Goal: Task Accomplishment & Management: Use online tool/utility

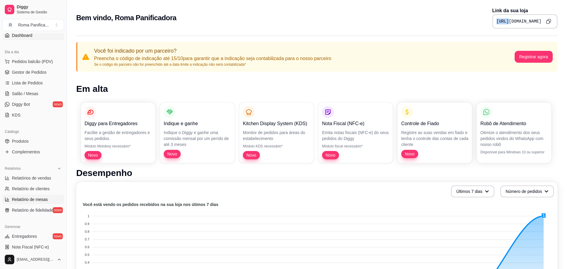
scroll to position [159, 0]
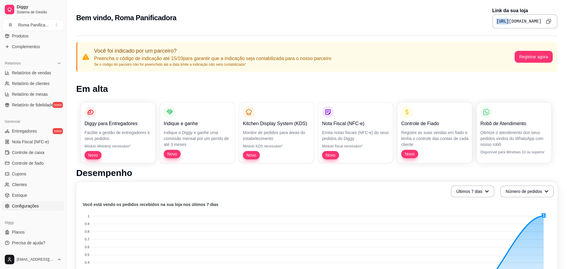
click at [35, 207] on span "Configurações" at bounding box center [25, 206] width 27 height 6
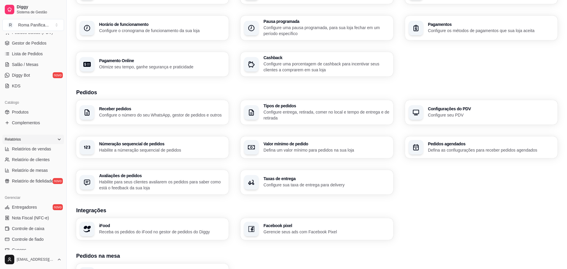
scroll to position [52, 0]
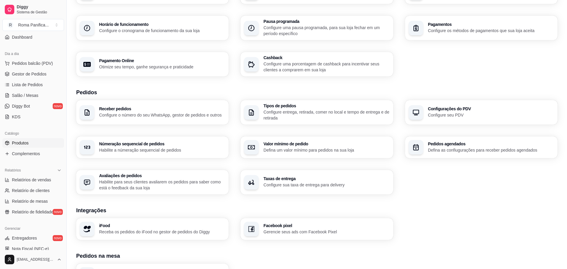
click at [26, 139] on link "Produtos" at bounding box center [33, 143] width 62 height 10
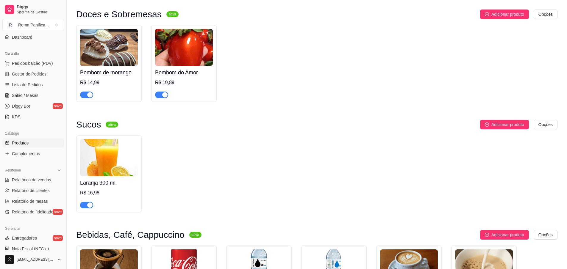
scroll to position [1231, 0]
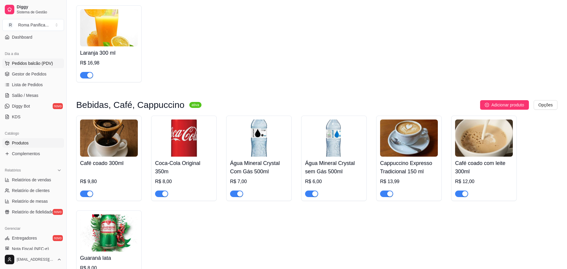
click at [42, 65] on span "Pedidos balcão (PDV)" at bounding box center [32, 63] width 41 height 6
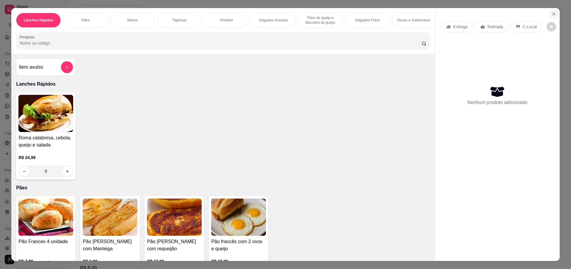
click at [553, 14] on icon "Close" at bounding box center [554, 14] width 2 height 2
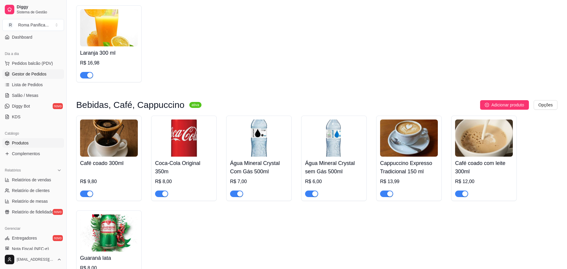
click at [18, 74] on span "Gestor de Pedidos" at bounding box center [29, 74] width 35 height 6
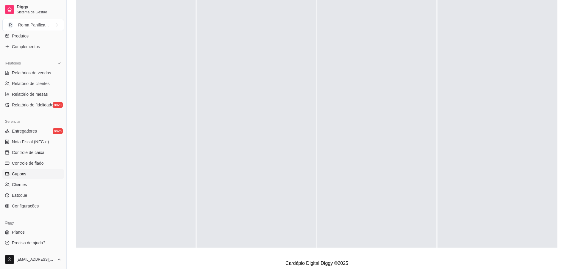
scroll to position [91, 0]
click at [26, 233] on link "Planos" at bounding box center [33, 233] width 62 height 10
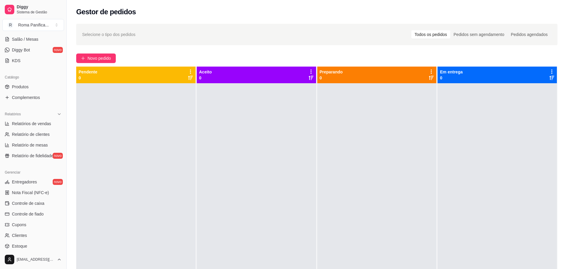
scroll to position [159, 0]
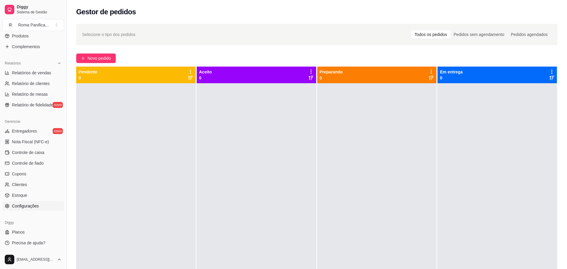
click at [21, 207] on span "Configurações" at bounding box center [25, 206] width 27 height 6
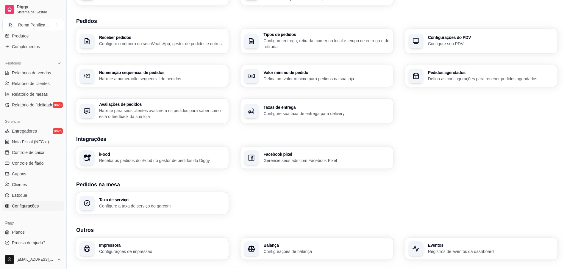
scroll to position [140, 0]
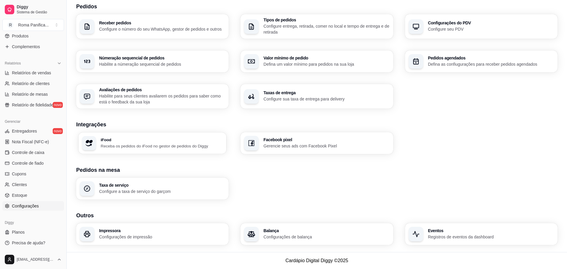
click at [149, 148] on p "Receba os pedidos do iFood no gestor de pedidos do Diggy" at bounding box center [162, 146] width 122 height 6
click at [159, 144] on p "Receba os pedidos do iFood no gestor de pedidos do Diggy" at bounding box center [162, 146] width 126 height 6
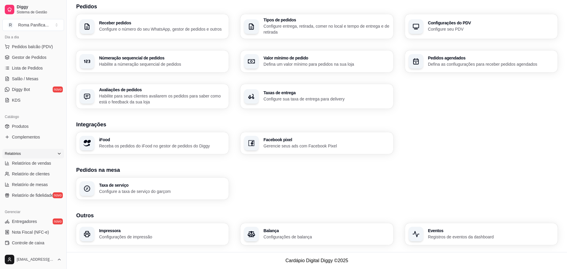
scroll to position [0, 0]
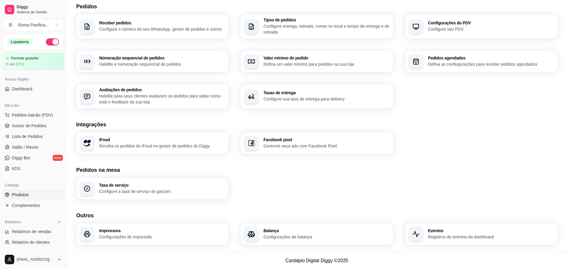
click at [20, 192] on span "Produtos" at bounding box center [20, 195] width 17 height 6
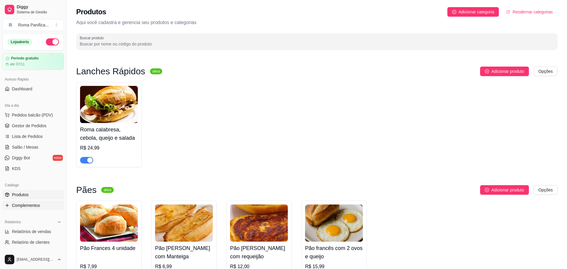
click at [25, 208] on span "Complementos" at bounding box center [26, 206] width 28 height 6
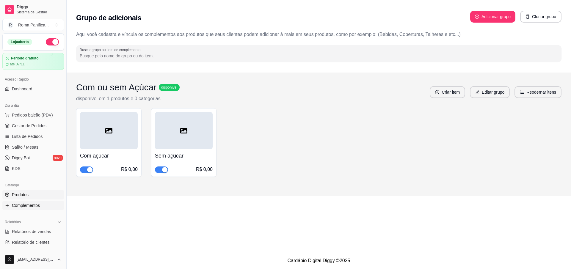
click at [32, 196] on link "Produtos" at bounding box center [33, 195] width 62 height 10
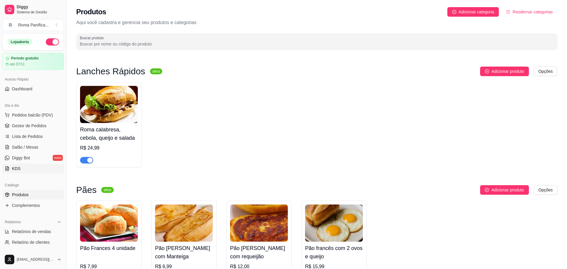
click at [23, 166] on link "KDS" at bounding box center [33, 169] width 62 height 10
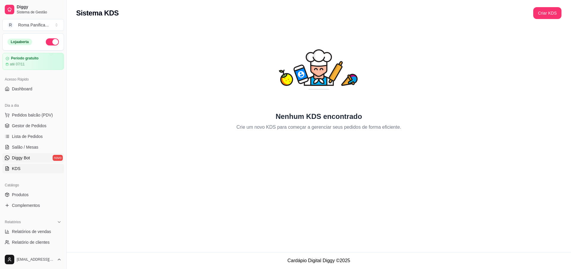
click at [22, 162] on link "Diggy Bot novo" at bounding box center [33, 158] width 62 height 10
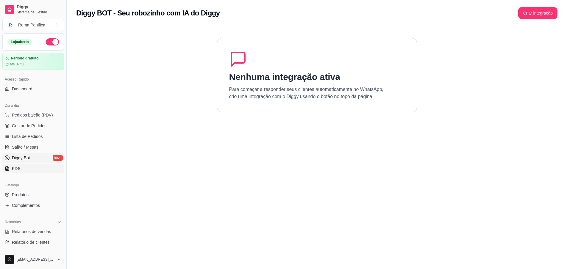
click at [21, 170] on link "KDS" at bounding box center [33, 169] width 62 height 10
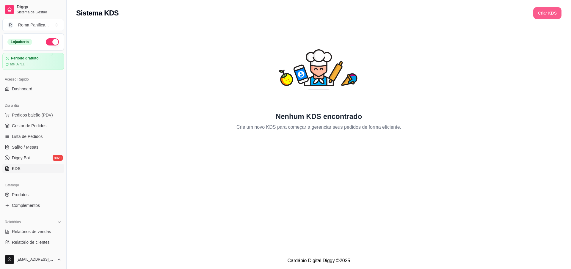
click at [540, 12] on button "Criar KDS" at bounding box center [547, 13] width 28 height 12
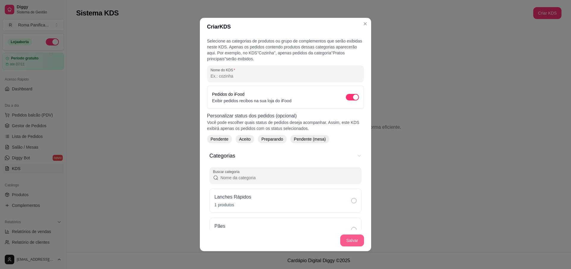
click at [350, 239] on button "Salvar" at bounding box center [352, 241] width 24 height 12
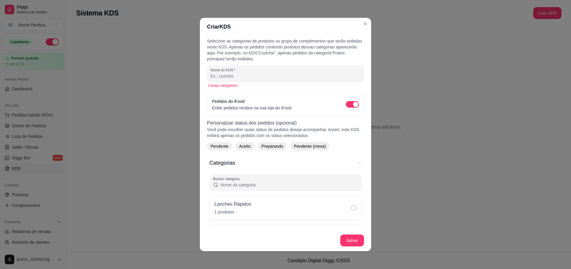
click at [241, 76] on input "Nome do KDS" at bounding box center [286, 76] width 150 height 6
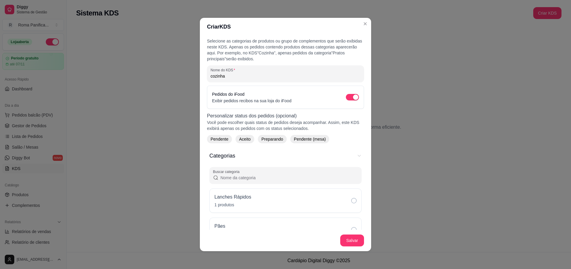
type input "cozinha"
click at [350, 245] on button "Salvar" at bounding box center [352, 241] width 24 height 12
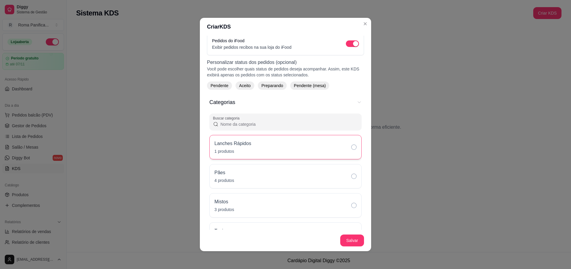
scroll to position [107, 0]
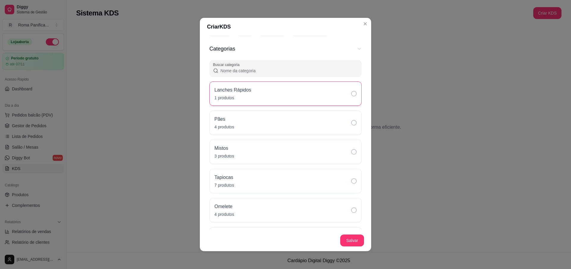
click at [349, 99] on div "Lanches Rápidos 1 produtos" at bounding box center [285, 93] width 152 height 24
click at [347, 117] on div "Pães 4 produtos" at bounding box center [285, 123] width 152 height 24
drag, startPoint x: 348, startPoint y: 151, endPoint x: 348, endPoint y: 155, distance: 3.9
click at [351, 154] on icon "Categorias" at bounding box center [353, 151] width 5 height 5
drag, startPoint x: 345, startPoint y: 181, endPoint x: 348, endPoint y: 187, distance: 6.1
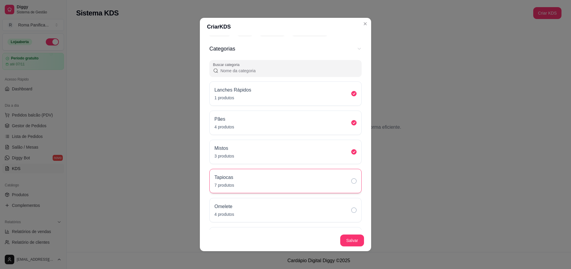
click at [351, 181] on icon "Categorias" at bounding box center [353, 180] width 5 height 5
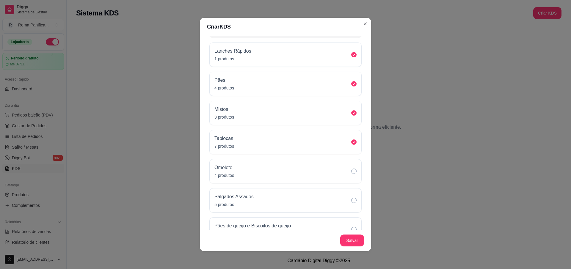
scroll to position [161, 0]
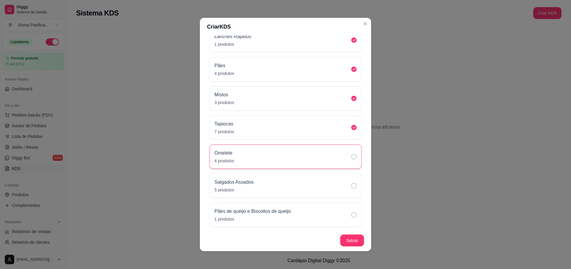
click at [343, 166] on div "Omelete 4 produtos" at bounding box center [285, 157] width 152 height 24
drag, startPoint x: 348, startPoint y: 188, endPoint x: 348, endPoint y: 191, distance: 3.0
click at [351, 188] on icon "Categorias" at bounding box center [353, 185] width 5 height 5
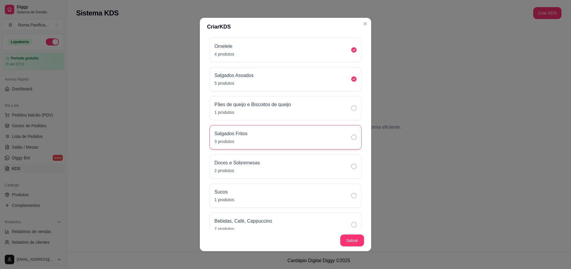
scroll to position [268, 0]
click at [345, 81] on div "Salgados Assados 5 produtos" at bounding box center [285, 79] width 152 height 24
click at [351, 108] on icon "Categorias" at bounding box center [353, 107] width 5 height 5
click at [351, 140] on icon "Categorias" at bounding box center [353, 136] width 5 height 5
drag, startPoint x: 345, startPoint y: 170, endPoint x: 347, endPoint y: 174, distance: 4.3
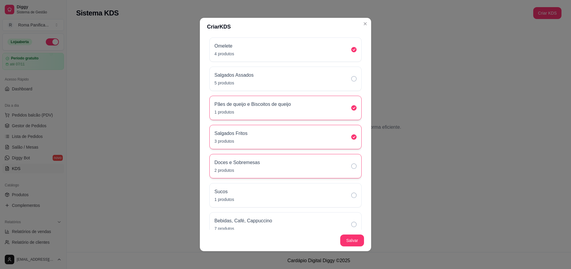
click at [345, 170] on div "Doces e Sobremesas 2 produtos" at bounding box center [285, 166] width 152 height 24
click at [343, 216] on div "Bebidas, Café, Cappuccino 7 produtos" at bounding box center [285, 224] width 152 height 24
click at [346, 198] on div "Sucos 1 produtos" at bounding box center [285, 195] width 152 height 24
click at [341, 78] on div "Salgados Assados 5 produtos" at bounding box center [285, 79] width 152 height 24
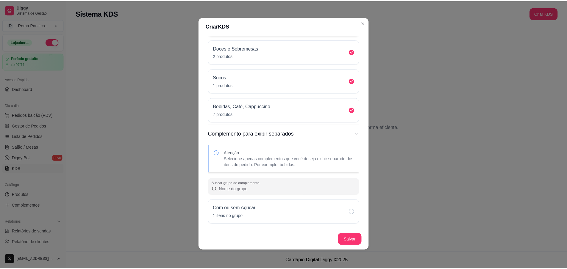
scroll to position [1, 0]
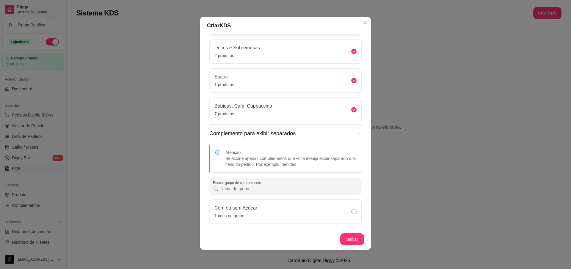
click at [327, 162] on p "Selecione apenas complementos que você deseja exibir separado dos itens do pedi…" at bounding box center [290, 162] width 131 height 12
click at [326, 166] on p "Selecione apenas complementos que você deseja exibir separado dos itens do pedi…" at bounding box center [290, 162] width 131 height 12
drag, startPoint x: 352, startPoint y: 217, endPoint x: 352, endPoint y: 231, distance: 14.0
click at [352, 217] on div "Com ou sem Açúcar 1 itens no grupo" at bounding box center [285, 212] width 152 height 24
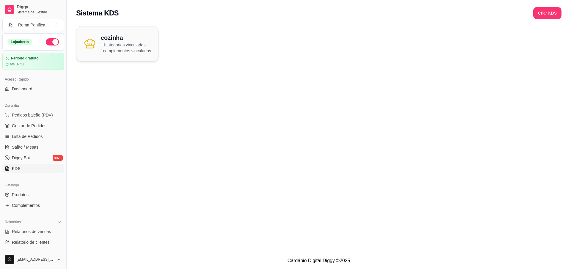
click at [118, 46] on div "Diggy Sistema de Gestão R Roma Panifica ... Loja aberta Período gratuito até 07…" at bounding box center [285, 134] width 571 height 269
click at [112, 48] on p "1 complementos vinculados" at bounding box center [126, 51] width 50 height 6
click at [11, 158] on link "Diggy Bot novo" at bounding box center [33, 158] width 62 height 10
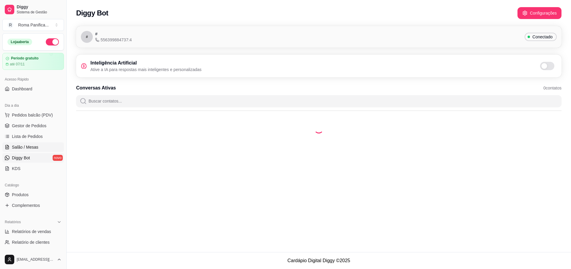
click at [19, 145] on span "Salão / Mesas" at bounding box center [25, 147] width 26 height 6
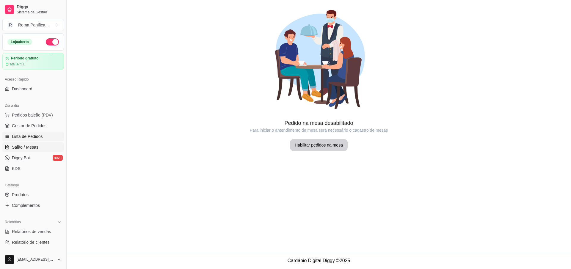
click at [23, 137] on span "Lista de Pedidos" at bounding box center [27, 137] width 31 height 6
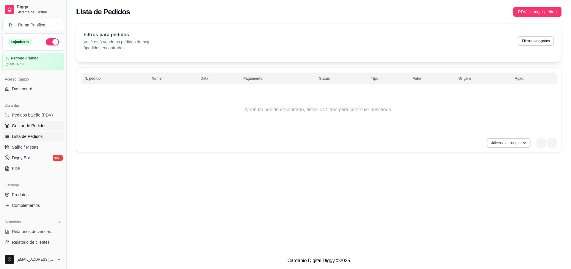
click at [32, 126] on span "Gestor de Pedidos" at bounding box center [29, 126] width 35 height 6
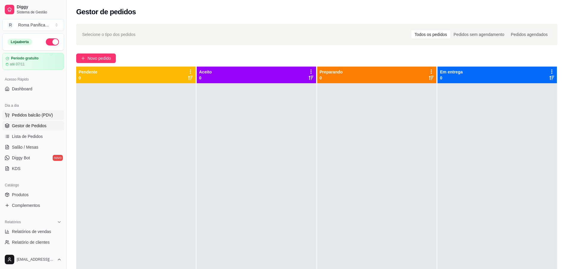
click at [31, 115] on span "Pedidos balcão (PDV)" at bounding box center [32, 115] width 41 height 6
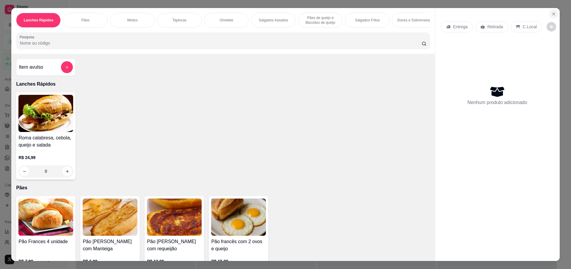
click at [553, 14] on icon "Close" at bounding box center [554, 14] width 2 height 2
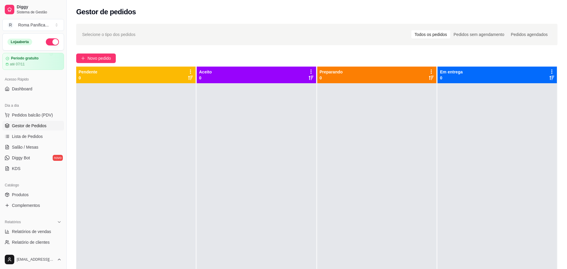
click at [25, 79] on div "Acesso Rápido" at bounding box center [33, 80] width 62 height 10
click at [26, 89] on span "Dashboard" at bounding box center [22, 89] width 21 height 6
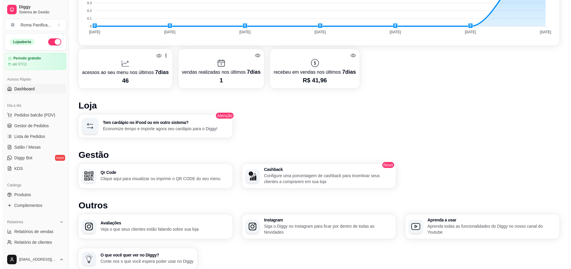
scroll to position [291, 0]
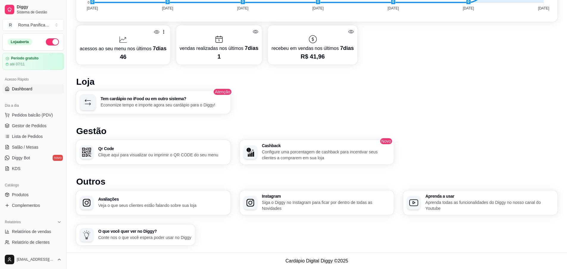
click at [143, 102] on p "Economize tempo e importe agora seu cardápio para o Diggy!" at bounding box center [164, 105] width 126 height 6
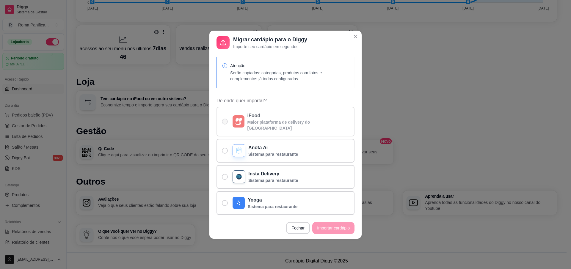
click at [283, 119] on p "iFood" at bounding box center [298, 115] width 102 height 7
click at [225, 123] on input "iFood Maior plataforma de delivery do [GEOGRAPHIC_DATA]" at bounding box center [224, 125] width 4 height 4
radio input "true"
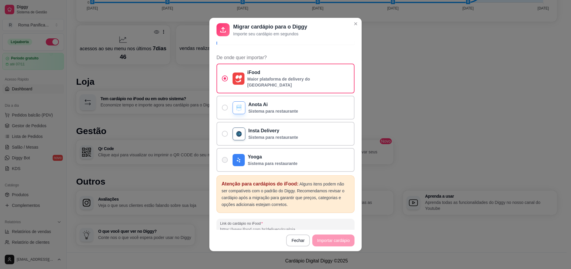
scroll to position [52, 0]
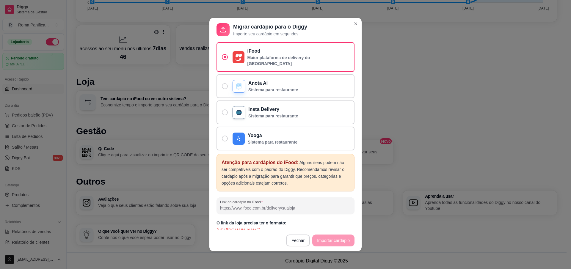
click at [252, 205] on input "Link do cardápio no iFood" at bounding box center [285, 208] width 131 height 6
paste input "32,00"
click at [254, 205] on input "32,00" at bounding box center [285, 208] width 131 height 6
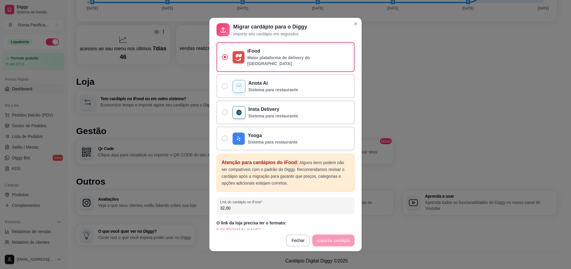
click at [254, 205] on input "32,00" at bounding box center [285, 208] width 131 height 6
paste input "[URL][DOMAIN_NAME]"
click at [317, 205] on input "[URL][DOMAIN_NAME]" at bounding box center [285, 208] width 131 height 6
drag, startPoint x: 312, startPoint y: 203, endPoint x: 380, endPoint y: 203, distance: 68.1
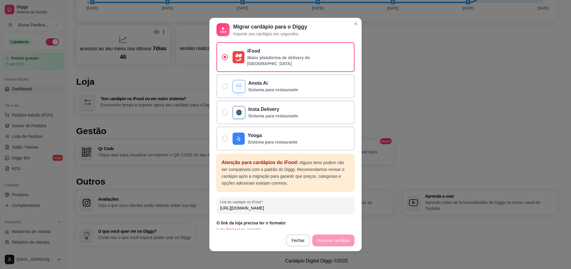
click at [380, 203] on div "Migrar cardápio para o Diggy Importe seu cardápio em segundos Atenção Serão cop…" at bounding box center [285, 134] width 571 height 269
type input "[URL][DOMAIN_NAME]"
click at [328, 239] on footer "Fechar Importar cardápio" at bounding box center [285, 240] width 152 height 21
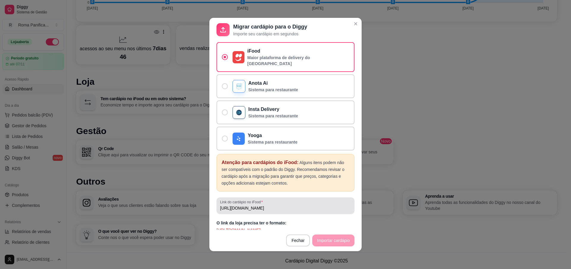
click at [297, 206] on div "[URL][DOMAIN_NAME]" at bounding box center [285, 206] width 131 height 12
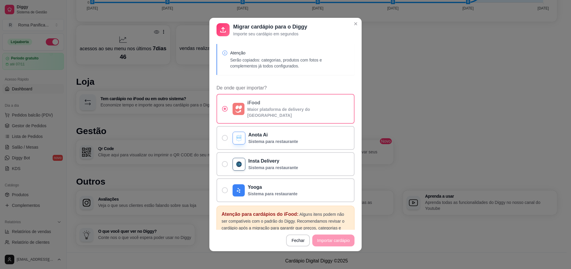
click at [222, 106] on span "De onde quer importar?" at bounding box center [225, 109] width 6 height 6
click at [222, 110] on input "iFood Maior plataforma de delivery do [GEOGRAPHIC_DATA]" at bounding box center [224, 112] width 4 height 4
click at [244, 59] on p "Serão copiados: categorias, produtos com fotos e complementos já todos configur…" at bounding box center [290, 63] width 120 height 12
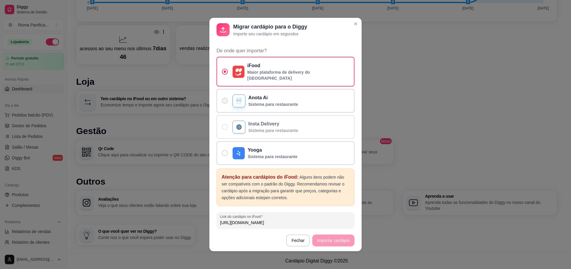
scroll to position [52, 0]
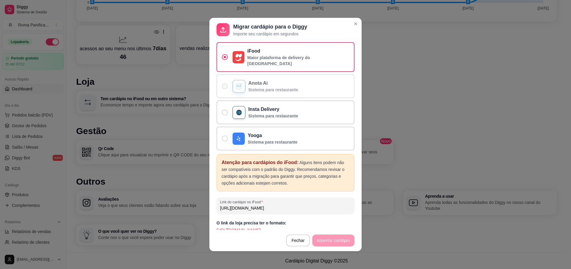
click at [227, 81] on label "Anota Ai Sistema para restaurante" at bounding box center [286, 86] width 138 height 24
click at [225, 87] on input "Anota Ai Sistema para restaurante" at bounding box center [224, 89] width 4 height 4
radio input "true"
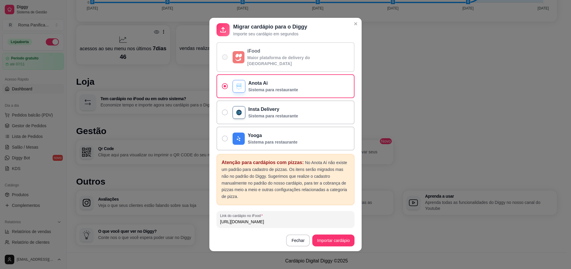
click at [222, 54] on span "De onde quer importar?" at bounding box center [225, 57] width 6 height 6
click at [222, 58] on input "iFood Maior plataforma de delivery do [GEOGRAPHIC_DATA]" at bounding box center [224, 60] width 4 height 4
radio input "true"
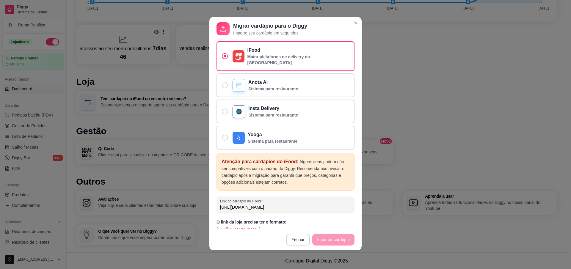
scroll to position [1, 0]
click at [262, 206] on div "Link do cardápio no iFood [URL][DOMAIN_NAME]" at bounding box center [286, 204] width 138 height 17
drag, startPoint x: 303, startPoint y: 202, endPoint x: 315, endPoint y: 244, distance: 44.1
click at [283, 204] on input "[URL][DOMAIN_NAME]" at bounding box center [285, 207] width 131 height 6
click at [329, 199] on div "[URL][DOMAIN_NAME]" at bounding box center [285, 205] width 131 height 12
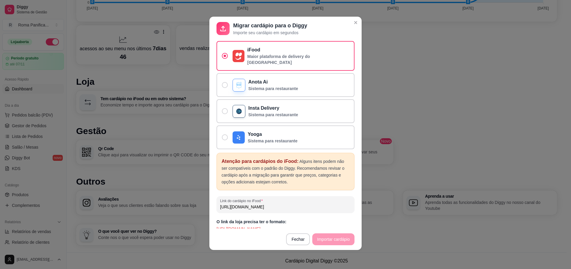
click at [327, 173] on p "Atenção para cardápios do iFood: Alguns itens podem não ser compatíveis com o p…" at bounding box center [286, 171] width 128 height 27
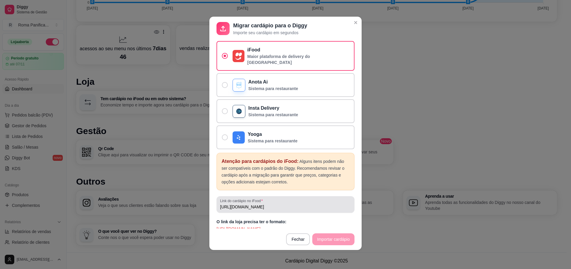
click at [236, 204] on input "[URL][DOMAIN_NAME]" at bounding box center [285, 207] width 131 height 6
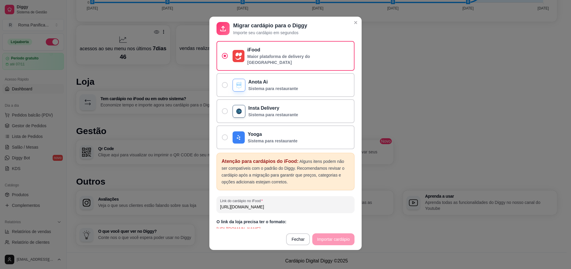
click at [220, 204] on input "[URL][DOMAIN_NAME]" at bounding box center [285, 207] width 131 height 6
click at [325, 206] on div "Link do cardápio no iFood [URL][DOMAIN_NAME]" at bounding box center [286, 204] width 138 height 17
click at [322, 204] on input "[URL][DOMAIN_NAME]" at bounding box center [285, 207] width 131 height 6
drag, startPoint x: 309, startPoint y: 200, endPoint x: 189, endPoint y: 200, distance: 119.9
click at [189, 200] on div "Migrar cardápio para o Diggy Importe seu cardápio em segundos Atenção Serão cop…" at bounding box center [285, 134] width 571 height 269
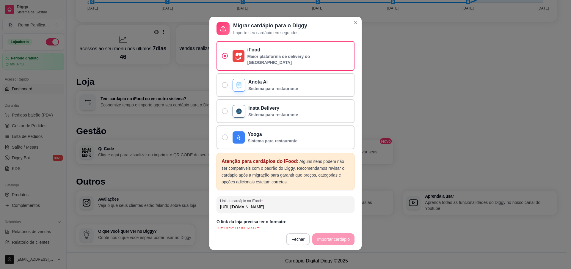
click at [280, 204] on input "[URL][DOMAIN_NAME]" at bounding box center [285, 207] width 131 height 6
drag, startPoint x: 284, startPoint y: 199, endPoint x: 286, endPoint y: 206, distance: 7.6
click at [284, 204] on input "[URL][DOMAIN_NAME]" at bounding box center [285, 207] width 131 height 6
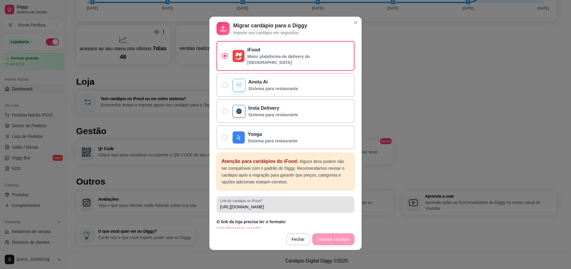
click at [322, 199] on div "[URL][DOMAIN_NAME]" at bounding box center [285, 205] width 131 height 12
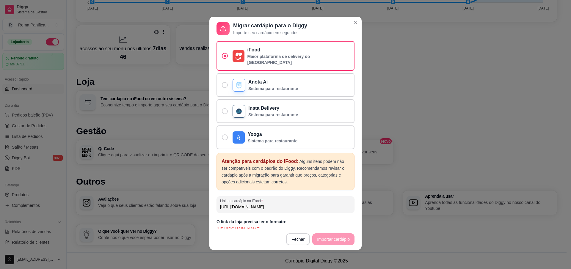
click at [320, 204] on input "[URL][DOMAIN_NAME]" at bounding box center [285, 207] width 131 height 6
paste input "-to/panificadora-[GEOGRAPHIC_DATA]-plano-diretor-sul/"
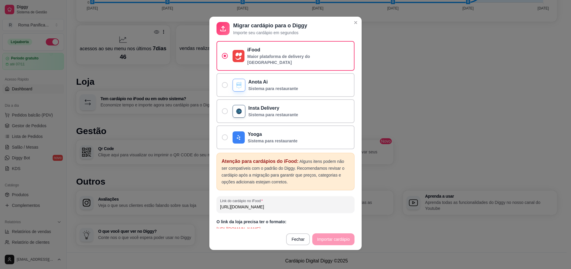
type input "[URL][DOMAIN_NAME]"
click at [325, 219] on div "O link da loja precisa ter o formato: [URL][DOMAIN_NAME]" at bounding box center [286, 225] width 138 height 13
click at [240, 207] on div "Link do cardápio no iFood [URL][DOMAIN_NAME]" at bounding box center [286, 204] width 138 height 17
click at [223, 226] on p "[URL][DOMAIN_NAME]" at bounding box center [286, 229] width 138 height 6
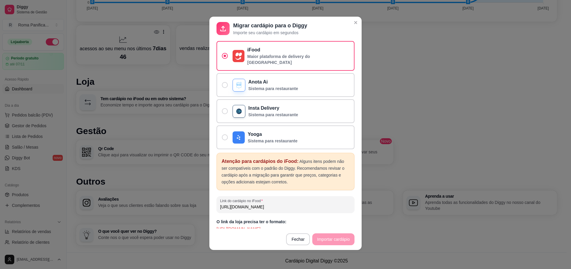
click at [339, 244] on footer "Fechar Importar cardápio" at bounding box center [285, 239] width 152 height 21
click at [338, 241] on footer "Fechar Importar cardápio" at bounding box center [285, 239] width 152 height 21
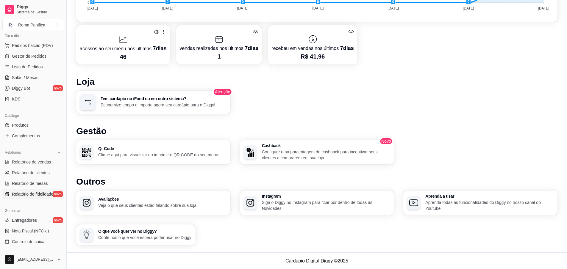
scroll to position [159, 0]
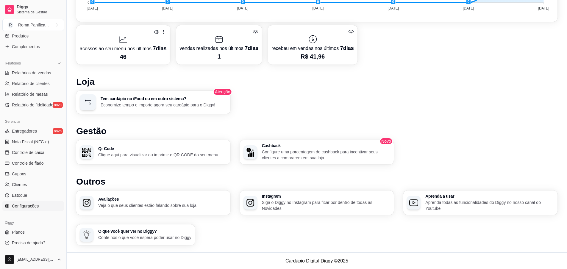
click at [32, 208] on span "Configurações" at bounding box center [25, 206] width 27 height 6
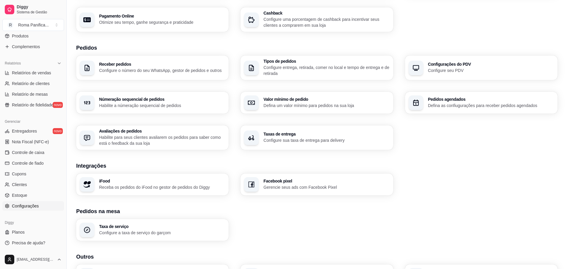
scroll to position [107, 0]
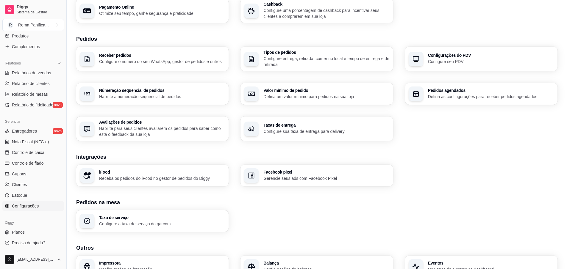
click at [434, 62] on p "Configure seu PDV" at bounding box center [491, 62] width 126 height 6
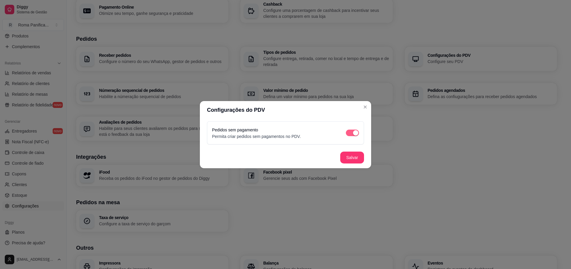
click at [355, 134] on div "button" at bounding box center [355, 132] width 5 height 5
click at [350, 136] on span "button" at bounding box center [352, 133] width 13 height 7
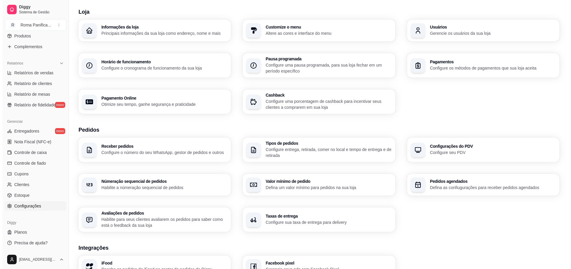
scroll to position [0, 0]
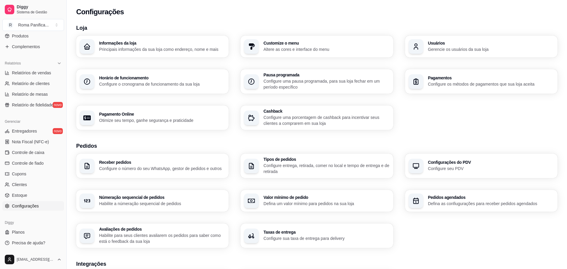
click at [137, 43] on h3 "Informações da loja" at bounding box center [162, 43] width 126 height 4
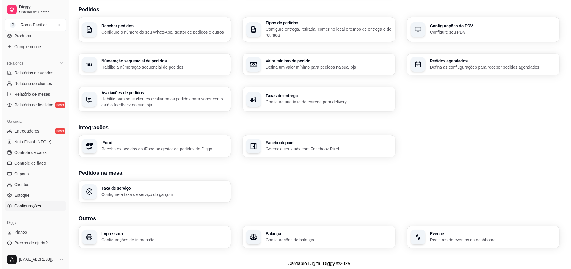
scroll to position [140, 0]
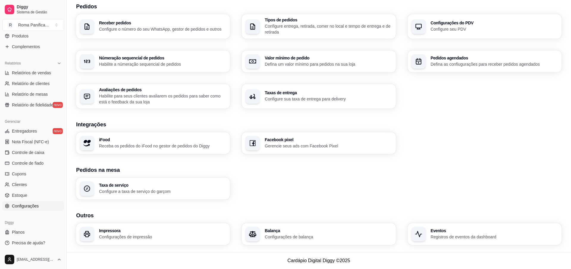
click at [25, 236] on span "Configurações" at bounding box center [26, 236] width 27 height 6
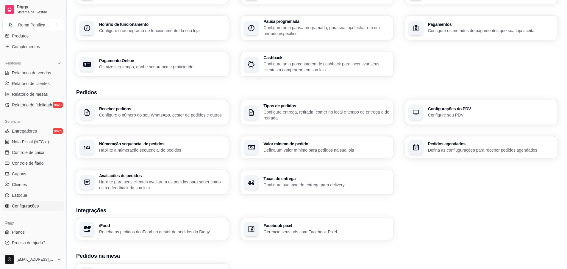
scroll to position [107, 0]
